Goal: Navigation & Orientation: Find specific page/section

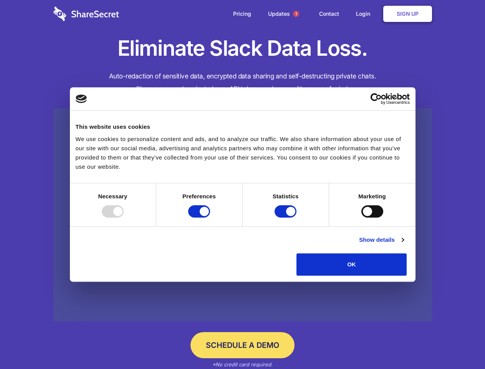
click at [124, 217] on div at bounding box center [113, 211] width 22 height 12
click at [210, 217] on input "Preferences" at bounding box center [199, 211] width 22 height 12
checkbox input "false"
click at [287, 217] on input "Statistics" at bounding box center [286, 211] width 22 height 12
checkbox input "false"
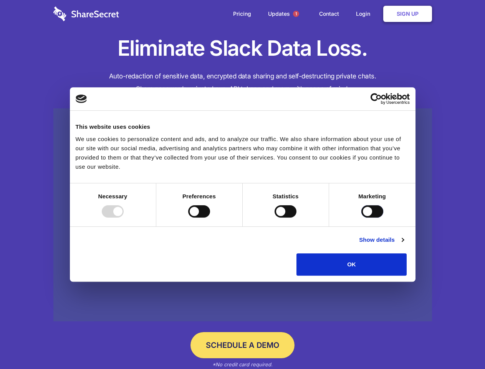
click at [362, 217] on input "Marketing" at bounding box center [373, 211] width 22 height 12
checkbox input "true"
click at [404, 244] on link "Show details" at bounding box center [381, 239] width 45 height 9
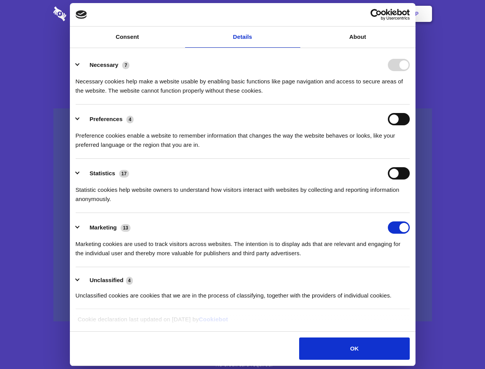
click at [410, 105] on li "Necessary 7 Necessary cookies help make a website usable by enabling basic func…" at bounding box center [243, 77] width 334 height 54
click at [296, 14] on span "1" at bounding box center [296, 14] width 6 height 6
